Goal: Task Accomplishment & Management: Use online tool/utility

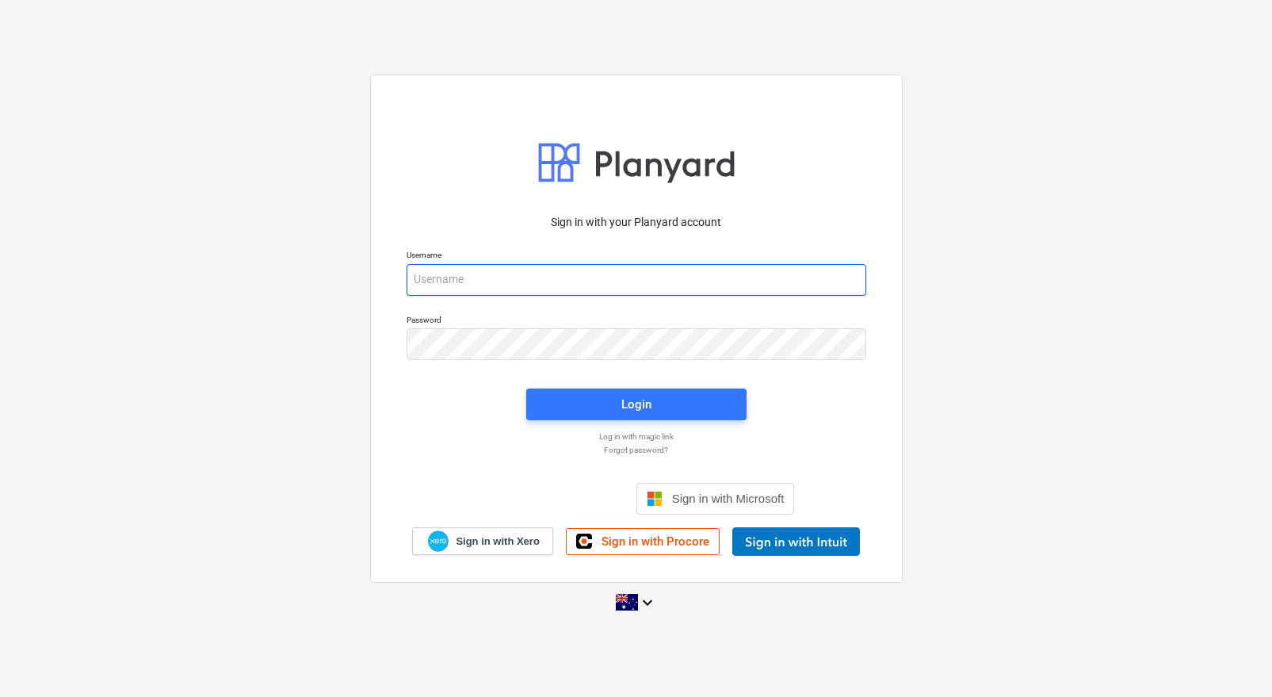
click at [701, 271] on input "email" at bounding box center [637, 280] width 460 height 32
type input "[EMAIL_ADDRESS][DOMAIN_NAME]"
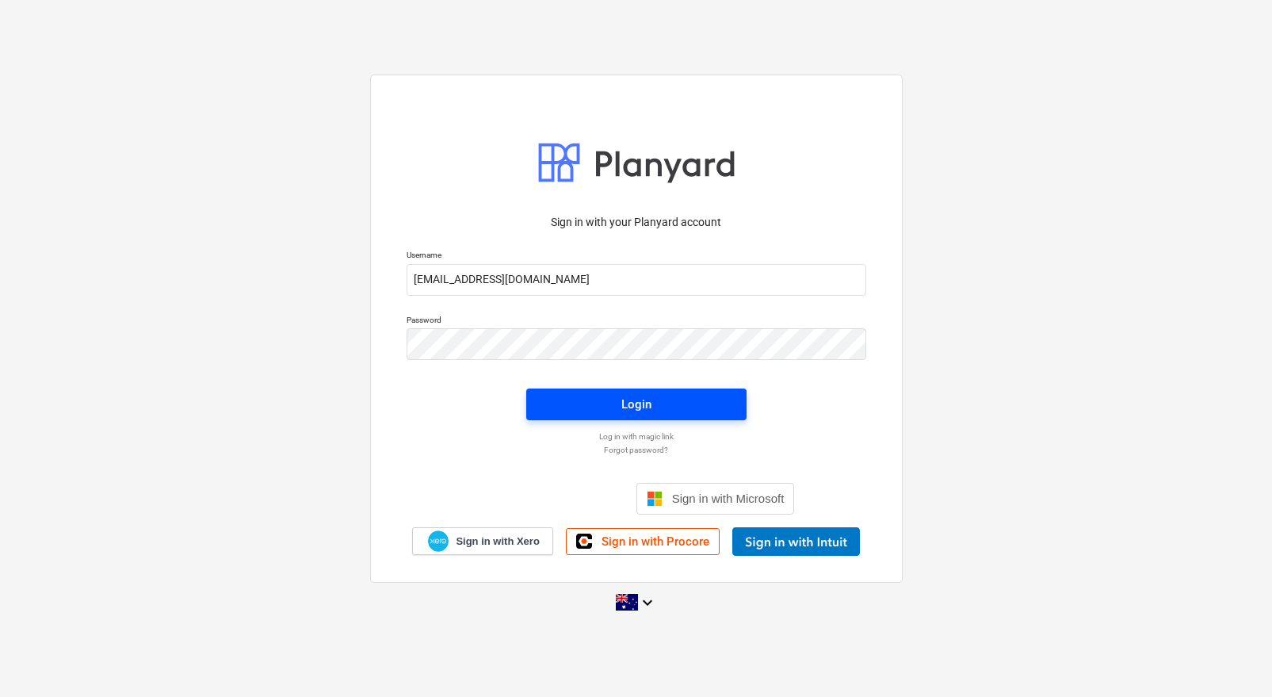
click at [659, 407] on span "Login" at bounding box center [636, 404] width 182 height 21
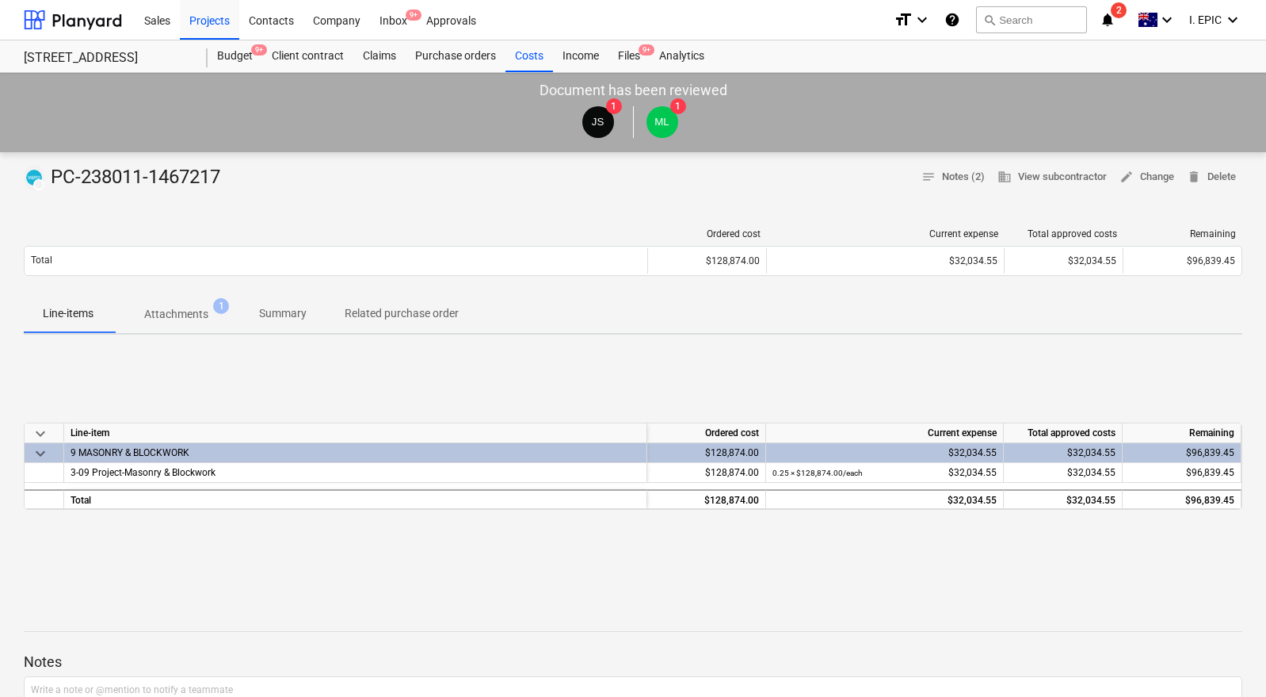
click at [197, 309] on p "Attachments" at bounding box center [176, 314] width 64 height 17
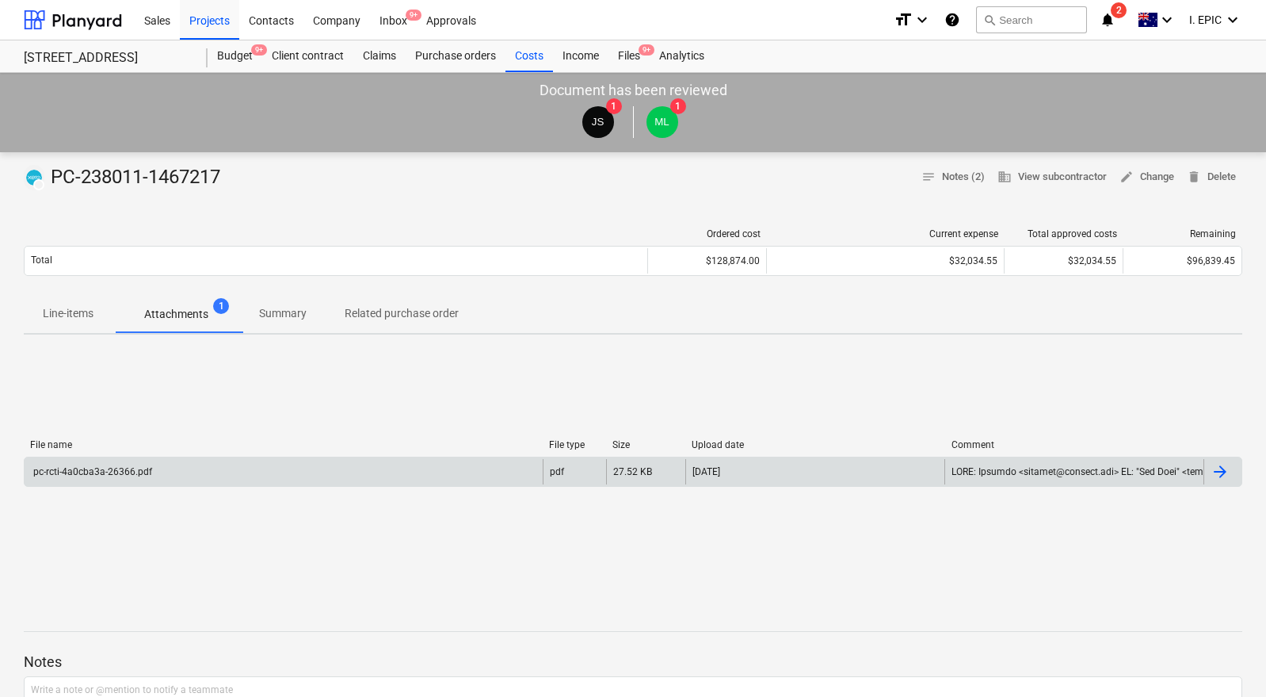
click at [411, 474] on div "pc-rcti-4a0cba3a-26366.pdf" at bounding box center [284, 471] width 518 height 25
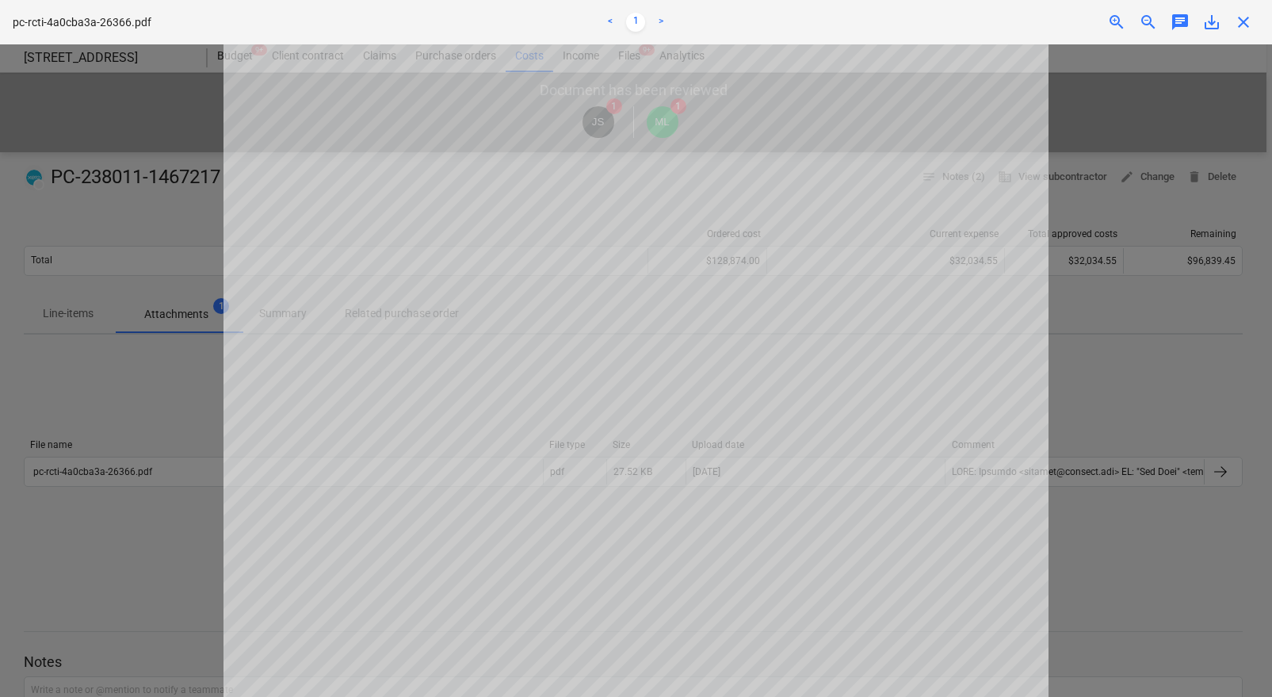
click at [1102, 340] on div at bounding box center [636, 370] width 1272 height 652
click at [1096, 443] on div at bounding box center [636, 370] width 1272 height 652
click at [1105, 357] on div at bounding box center [636, 370] width 1272 height 652
drag, startPoint x: 1247, startPoint y: 26, endPoint x: 1031, endPoint y: 301, distance: 349.4
click at [1247, 26] on span "close" at bounding box center [1243, 22] width 19 height 19
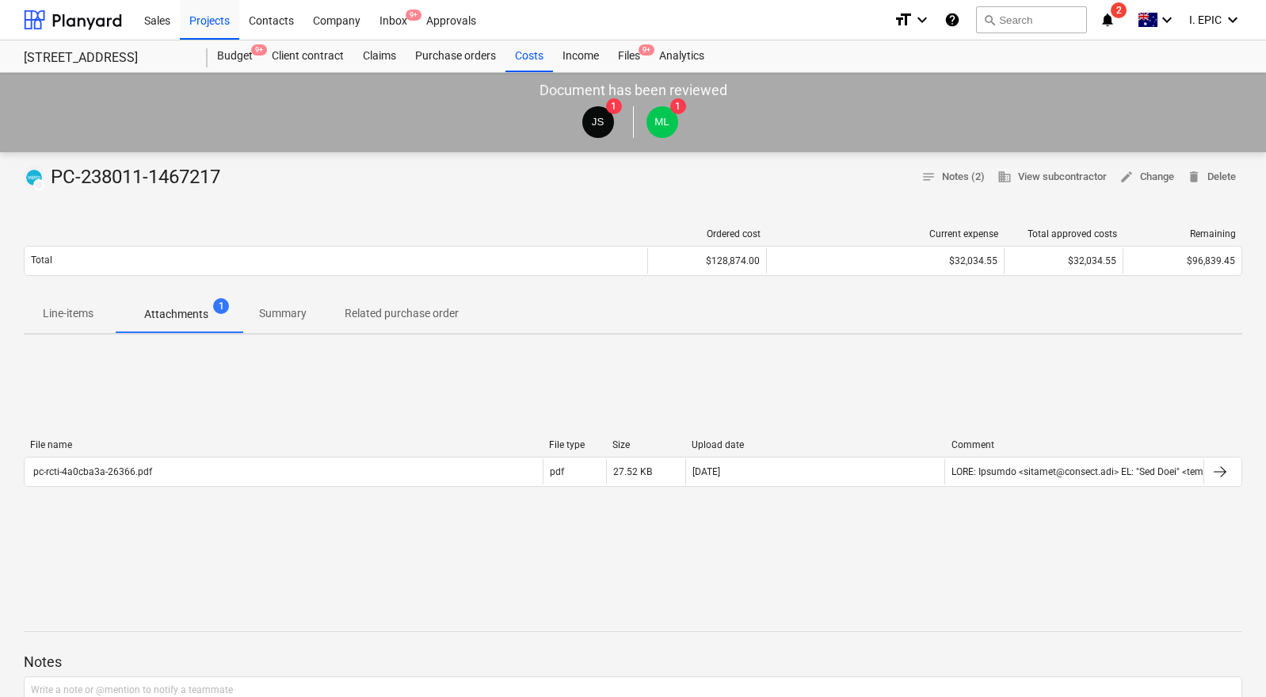
click at [1045, 369] on div "File name File type Size Upload date Comment pc-rcti-4a0cba3a-26366.pdf pdf 27.…" at bounding box center [633, 466] width 1219 height 238
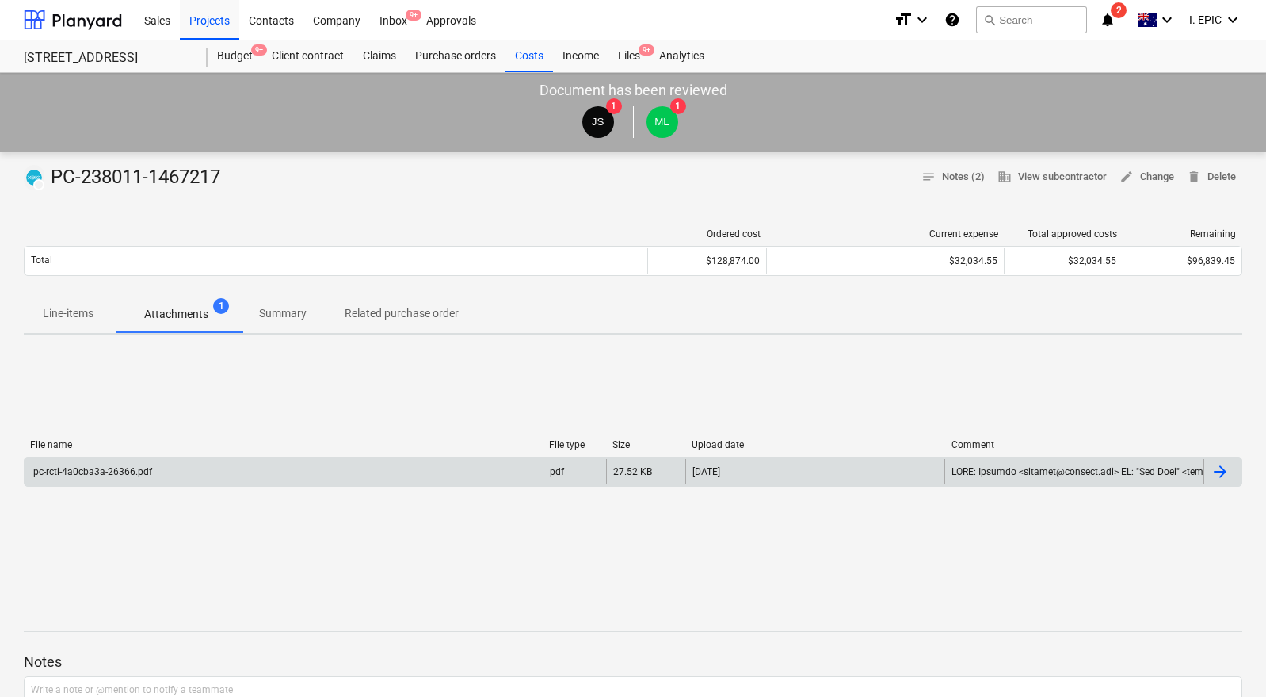
click at [260, 469] on div "pc-rcti-4a0cba3a-26366.pdf" at bounding box center [284, 471] width 518 height 25
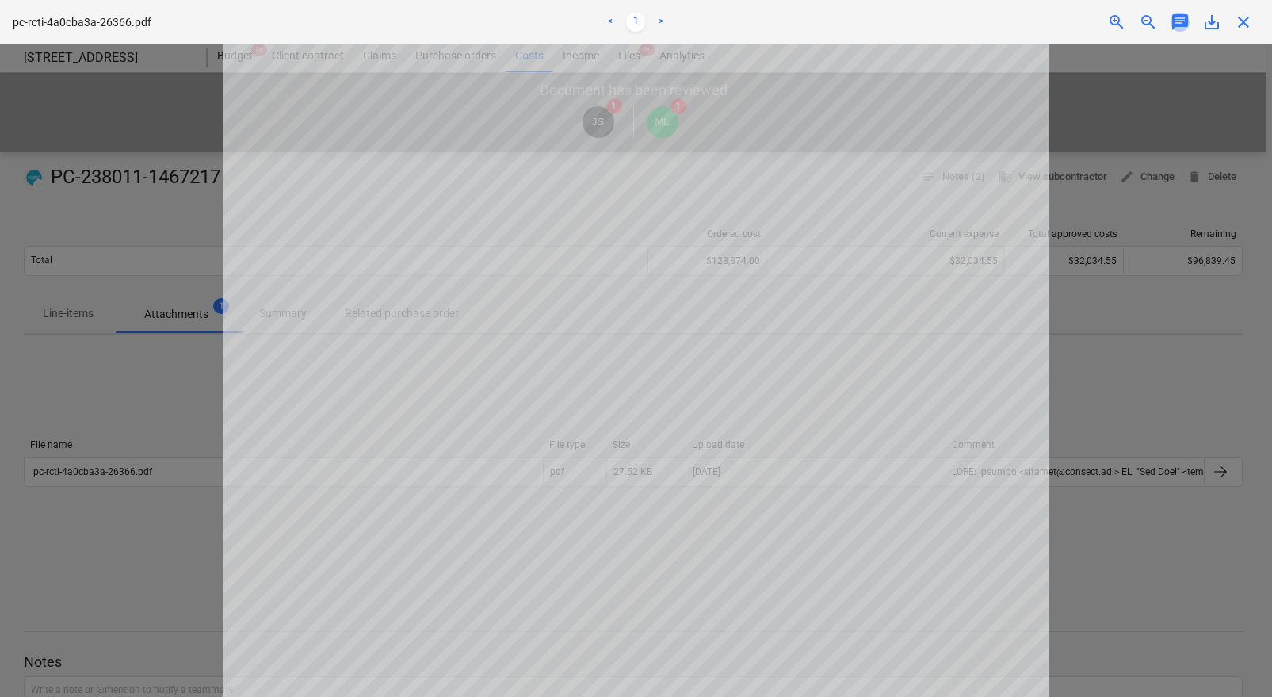
click at [1171, 28] on span "chat" at bounding box center [1180, 22] width 19 height 19
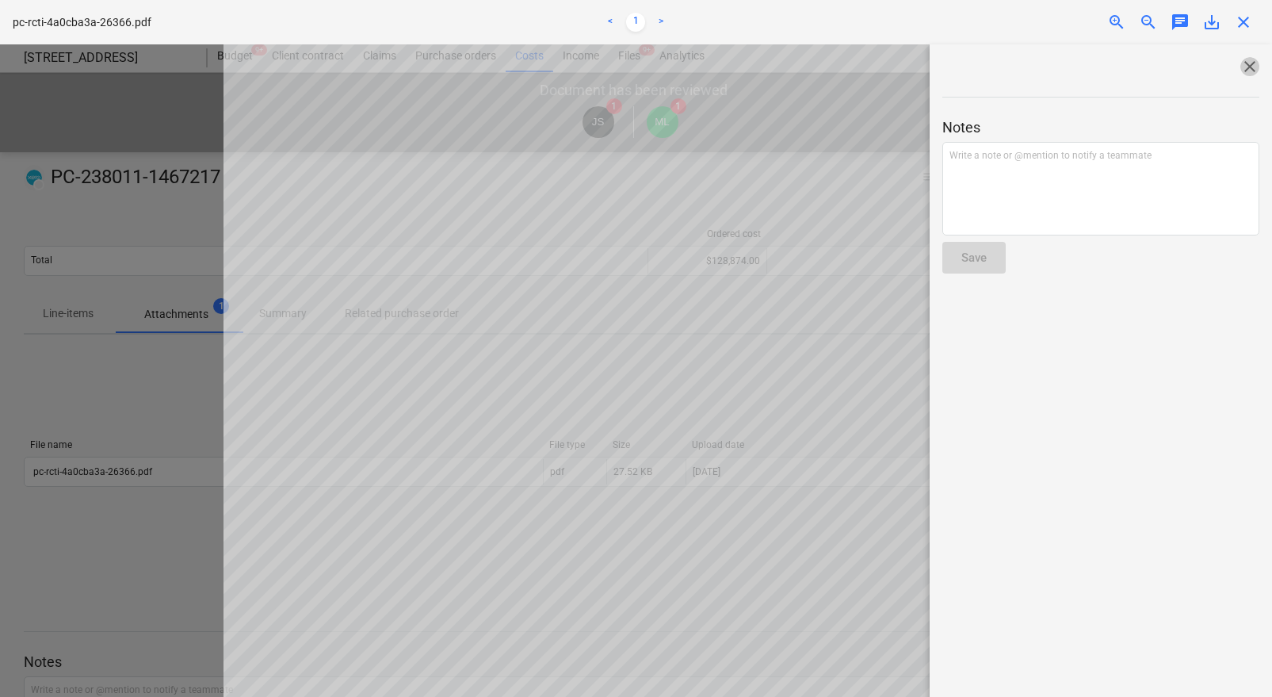
click at [1245, 61] on span "close" at bounding box center [1249, 66] width 19 height 19
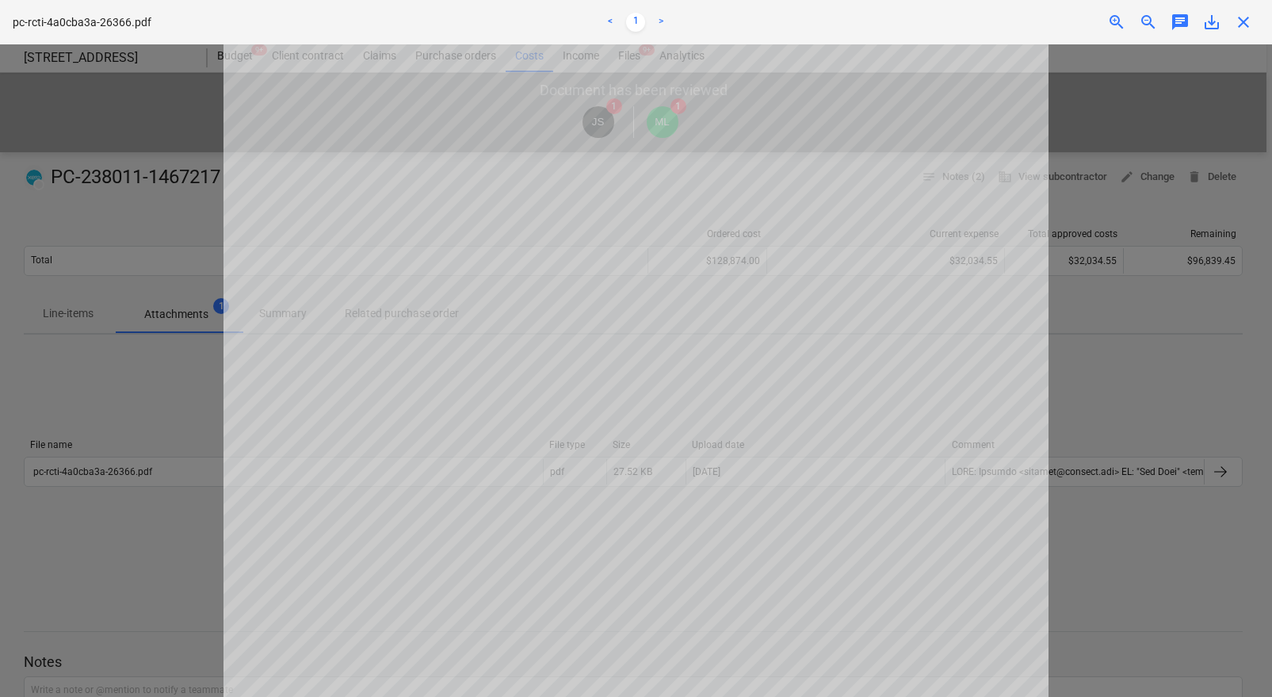
click at [1243, 21] on span "close" at bounding box center [1243, 22] width 19 height 19
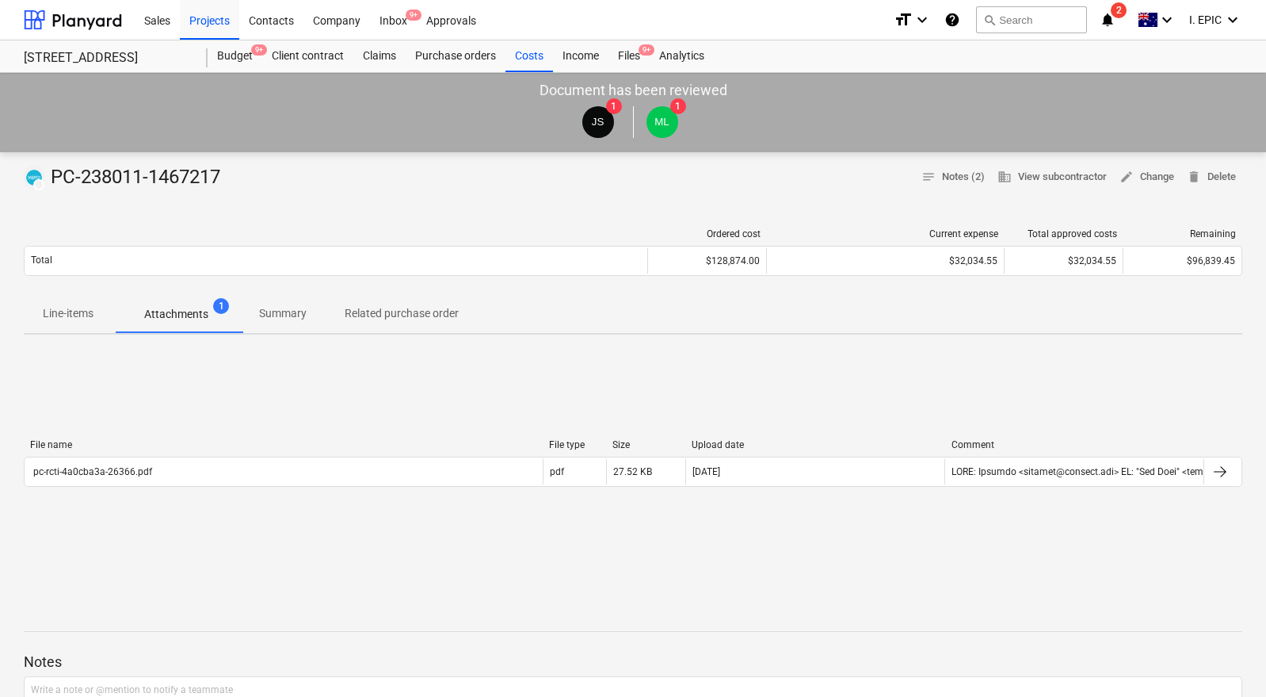
drag, startPoint x: 1113, startPoint y: 384, endPoint x: 1088, endPoint y: 361, distance: 33.6
click at [1113, 384] on div "File name File type Size Upload date Comment pc-rcti-4a0cba3a-26366.pdf pdf 27.…" at bounding box center [633, 466] width 1219 height 238
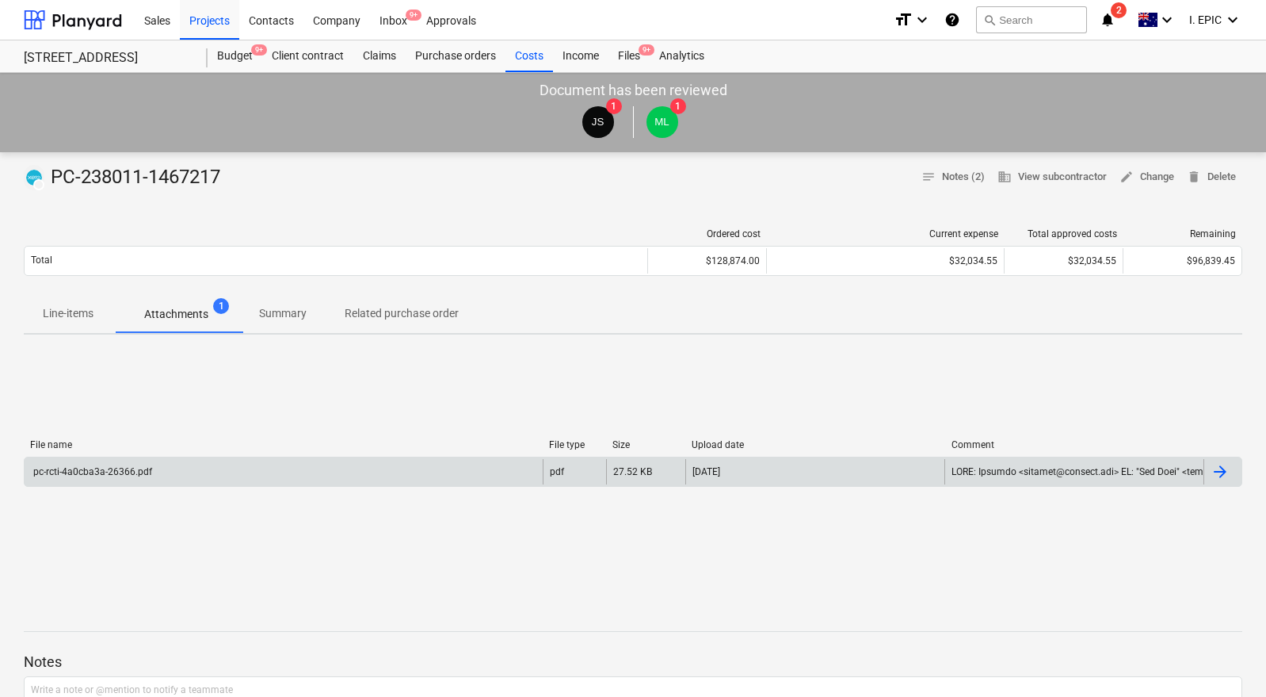
click at [184, 469] on div "pc-rcti-4a0cba3a-26366.pdf" at bounding box center [284, 471] width 518 height 25
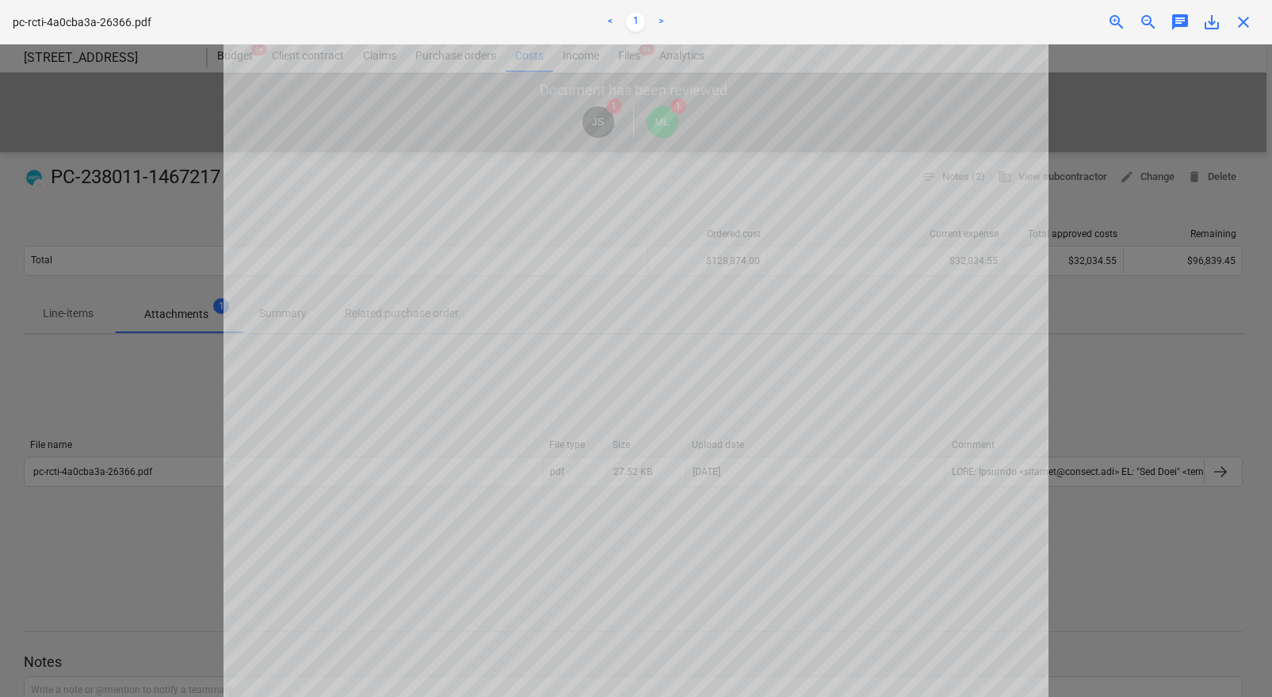
click at [1133, 346] on div at bounding box center [636, 370] width 1272 height 652
